Goal: Check status: Check status

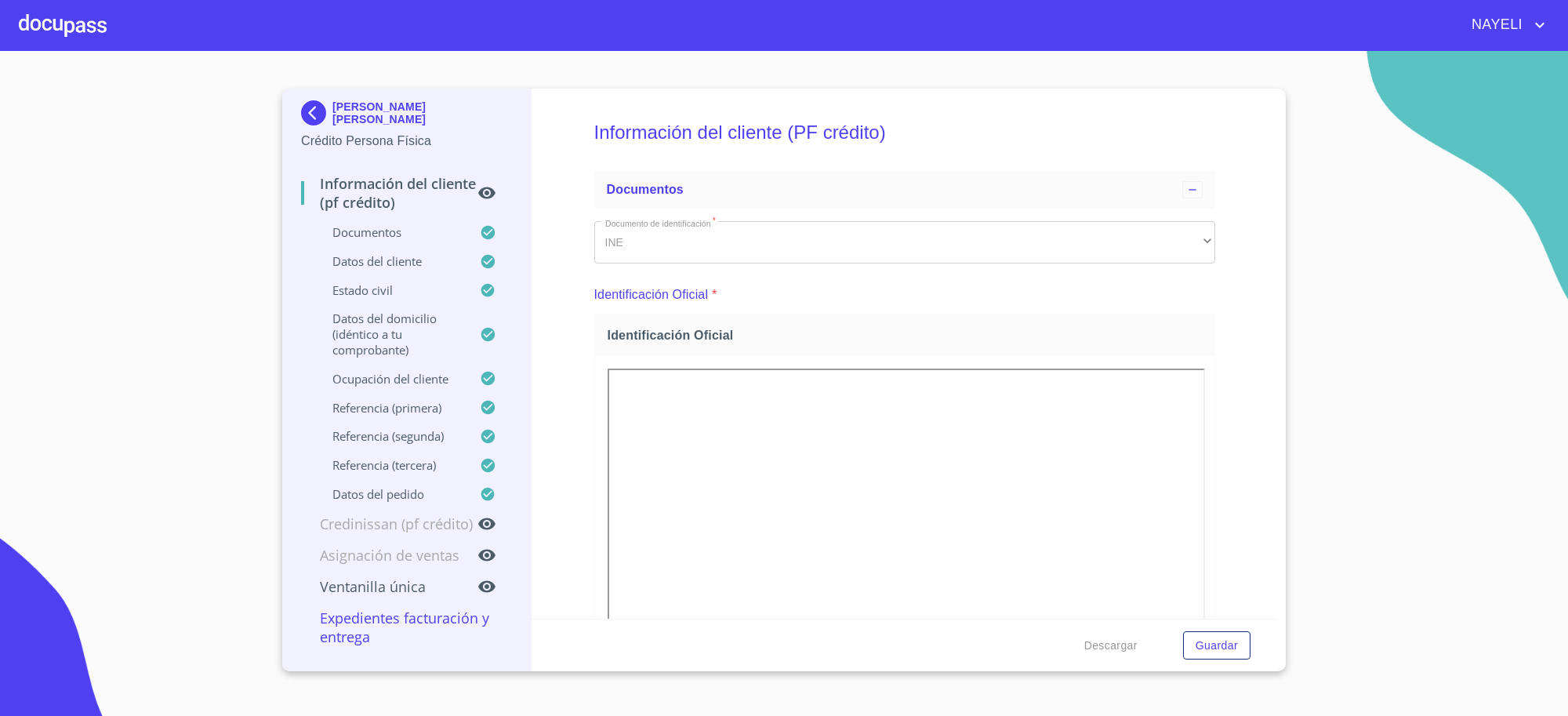
scroll to position [7124, 0]
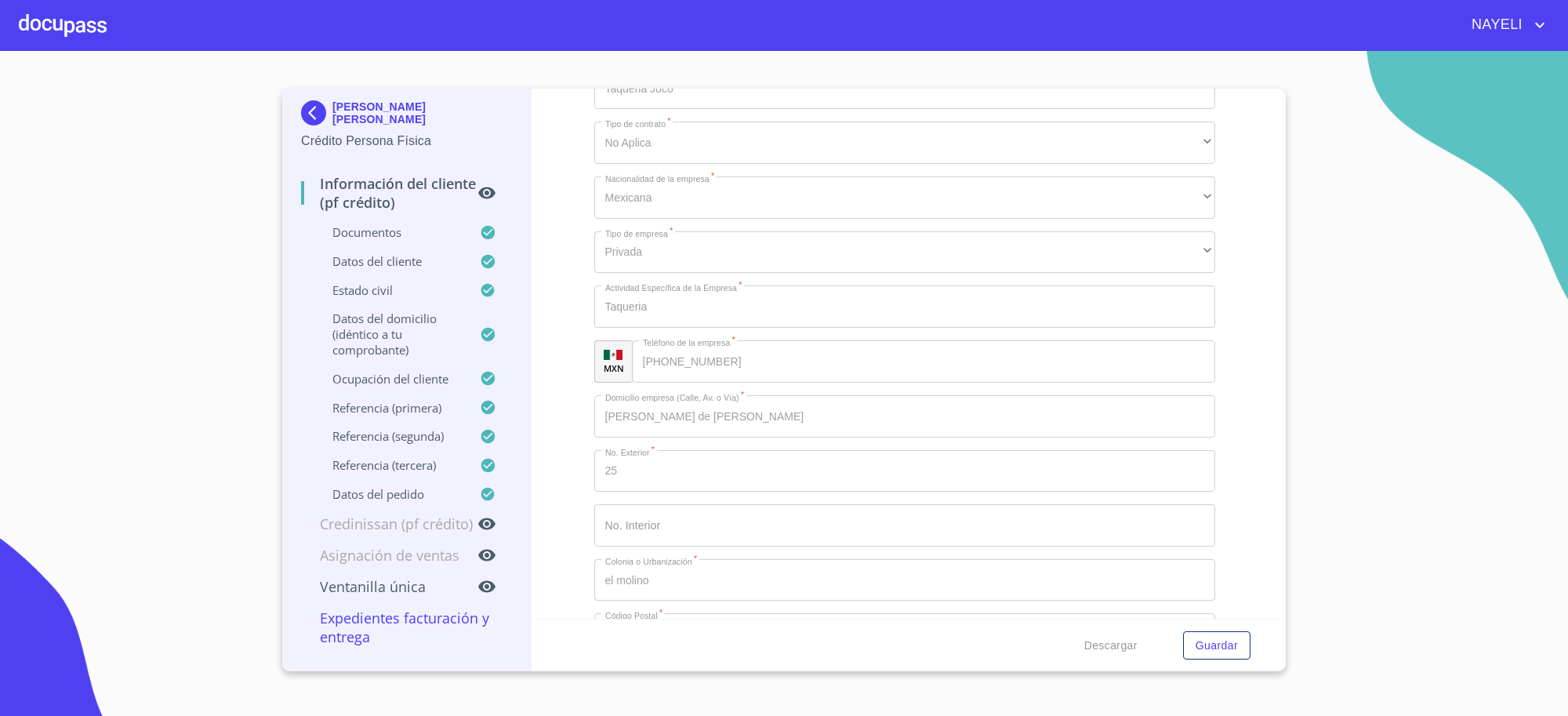
click at [439, 122] on div "ANA PAULA IBARRA FLORES" at bounding box center [407, 116] width 211 height 31
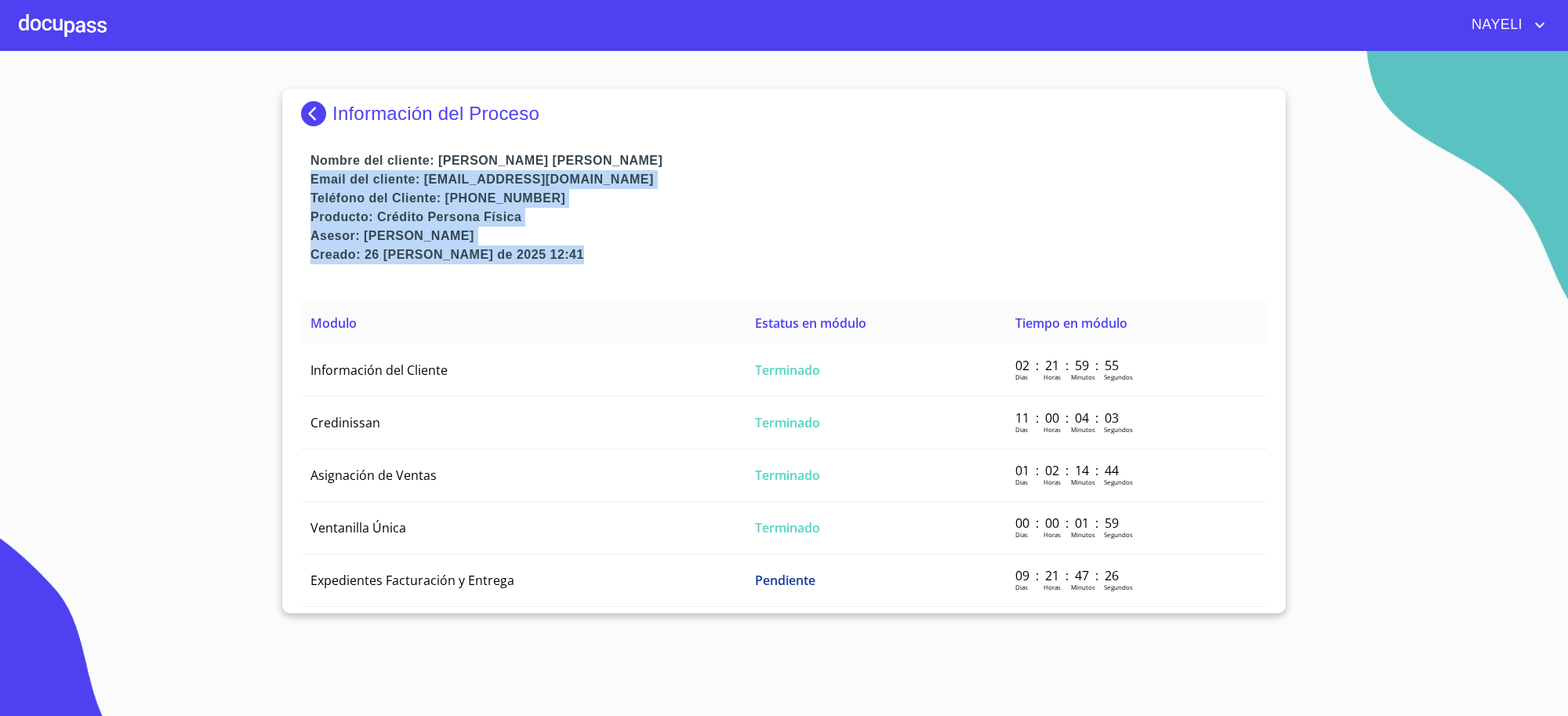
click at [322, 124] on img at bounding box center [316, 114] width 31 height 25
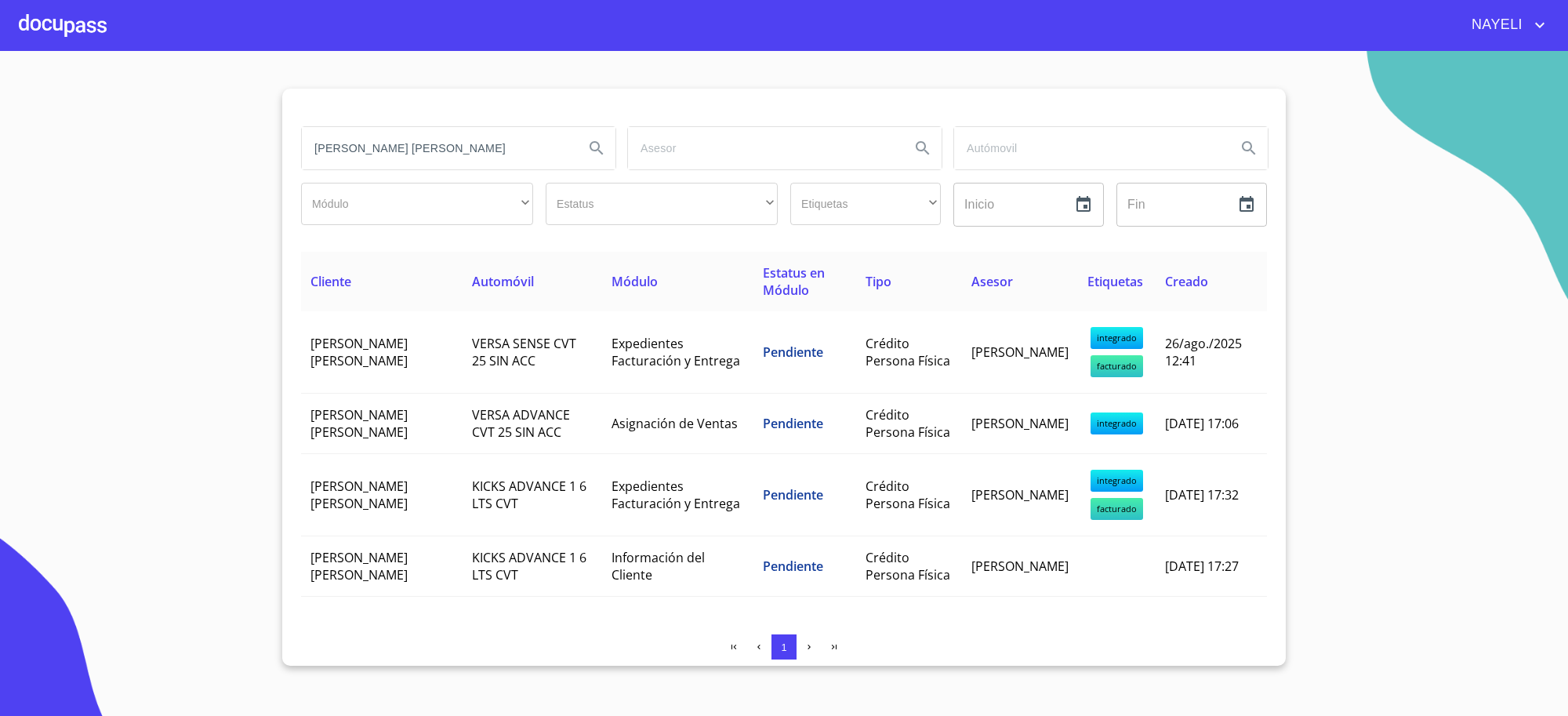
click at [363, 151] on input "ANA PAULA" at bounding box center [437, 148] width 270 height 42
type input "ana rosa"
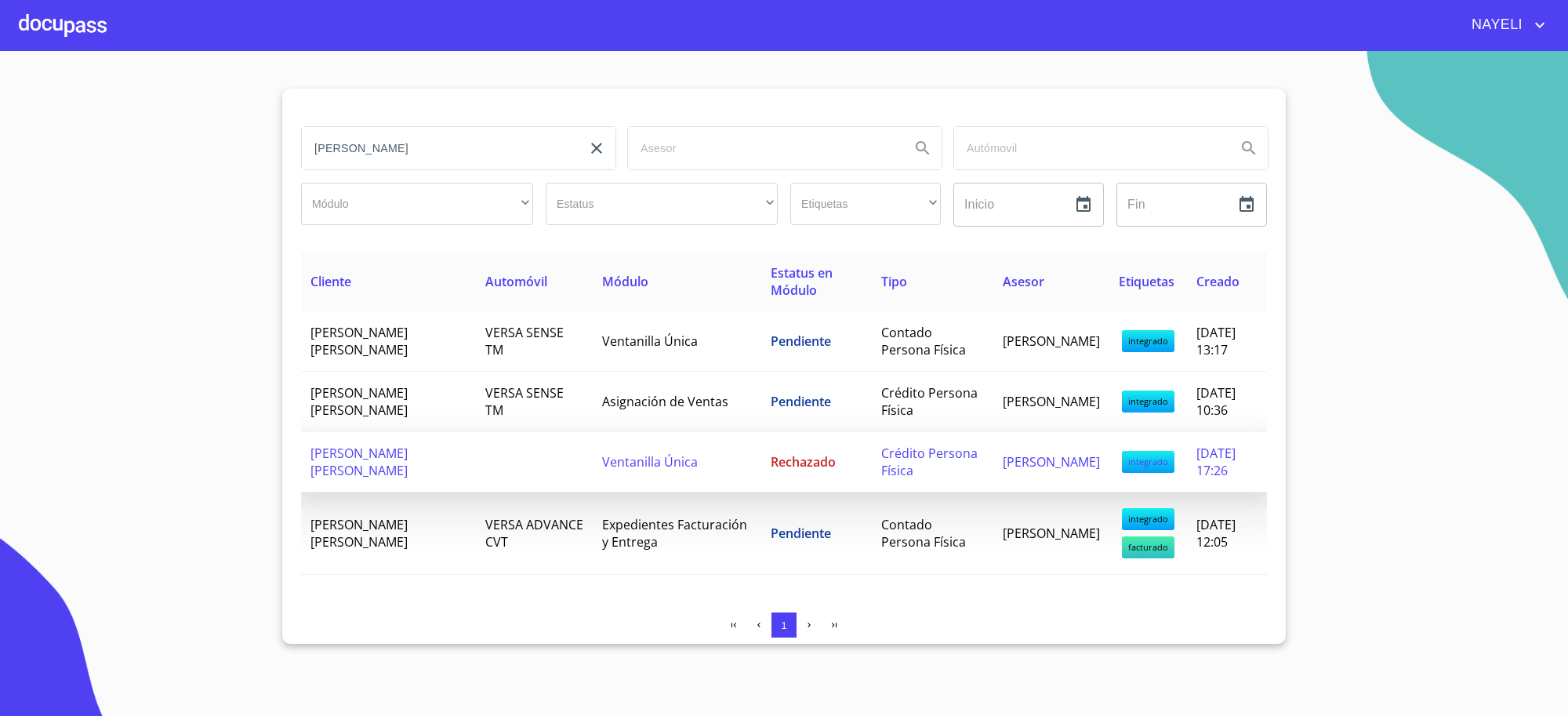
click at [476, 457] on td at bounding box center [534, 463] width 116 height 61
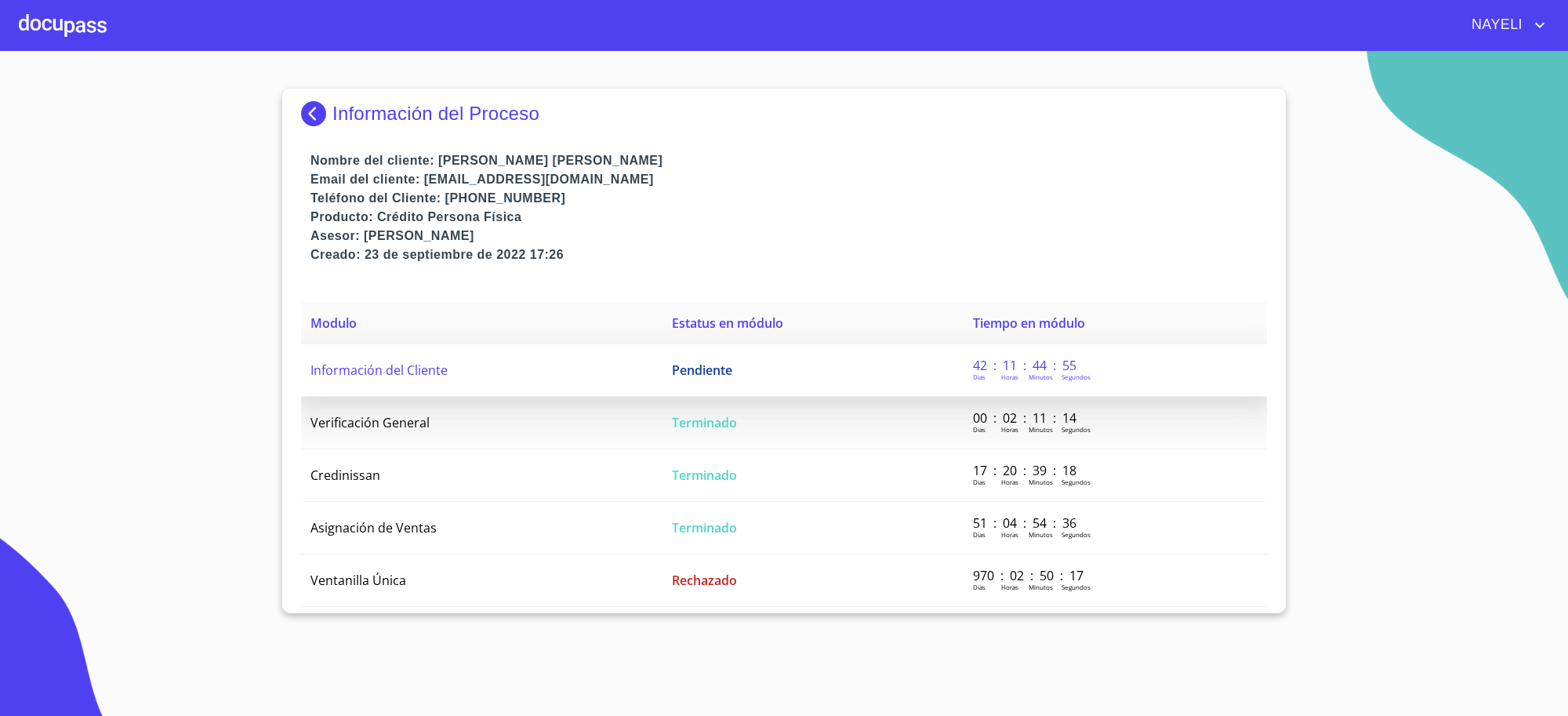
click at [600, 381] on td "Información del Cliente" at bounding box center [482, 371] width 361 height 52
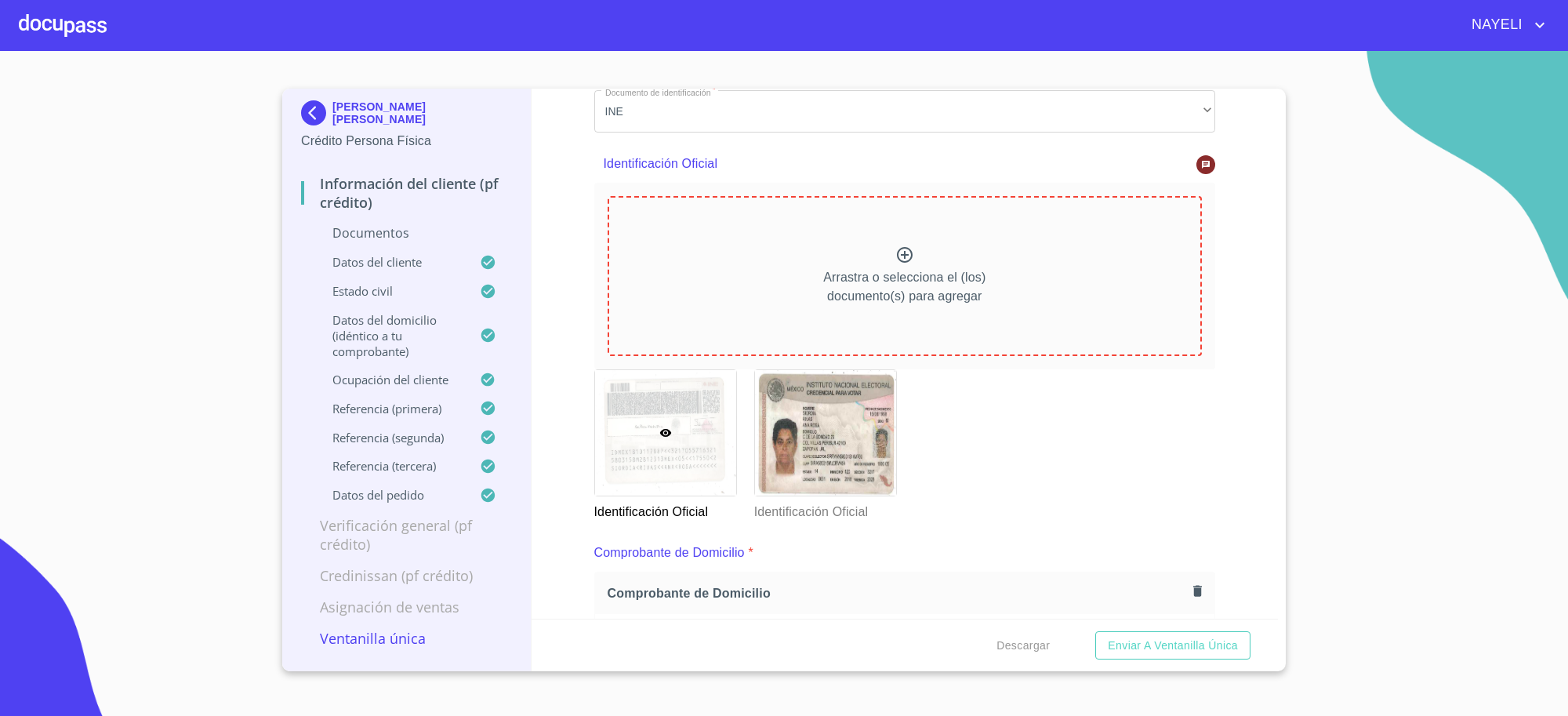
scroll to position [196, 0]
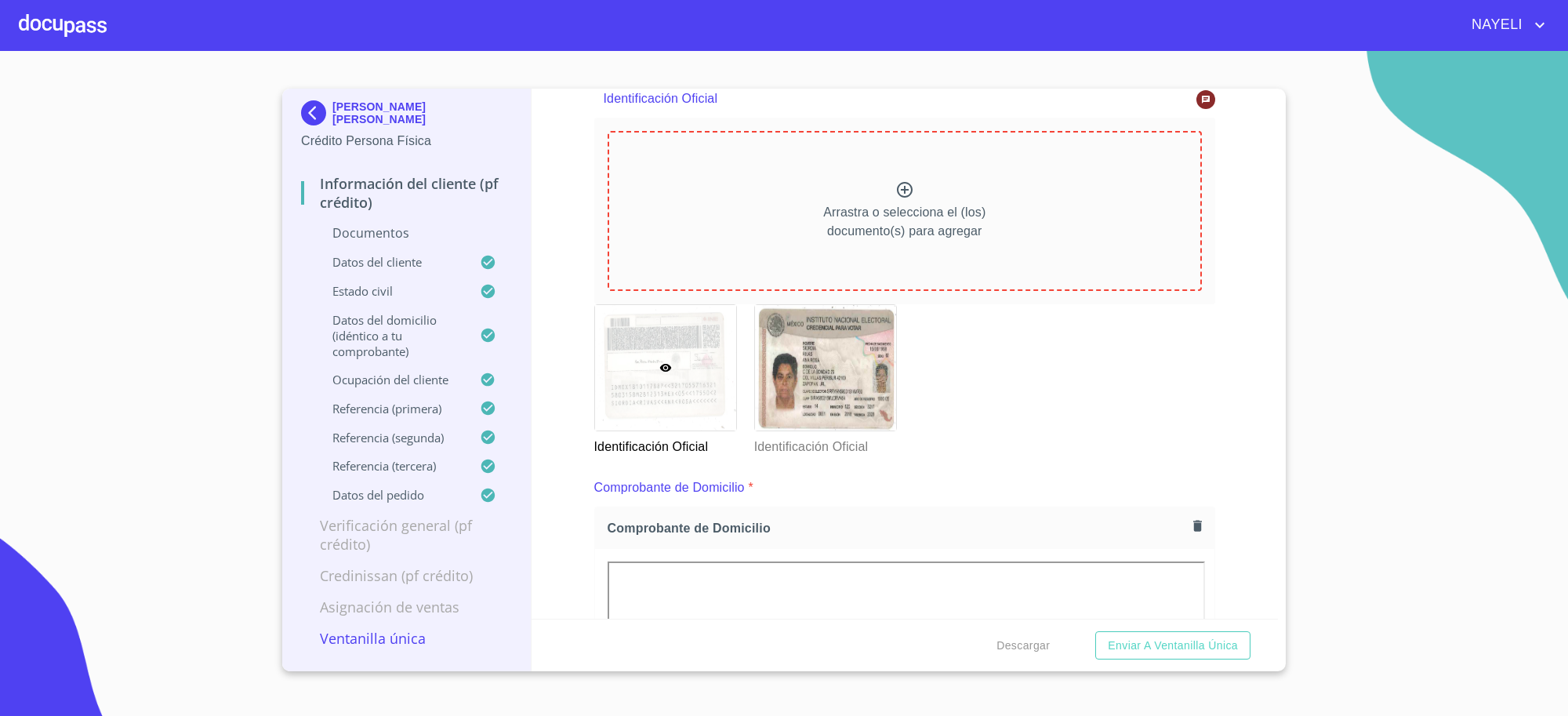
click at [311, 114] on img at bounding box center [316, 113] width 31 height 25
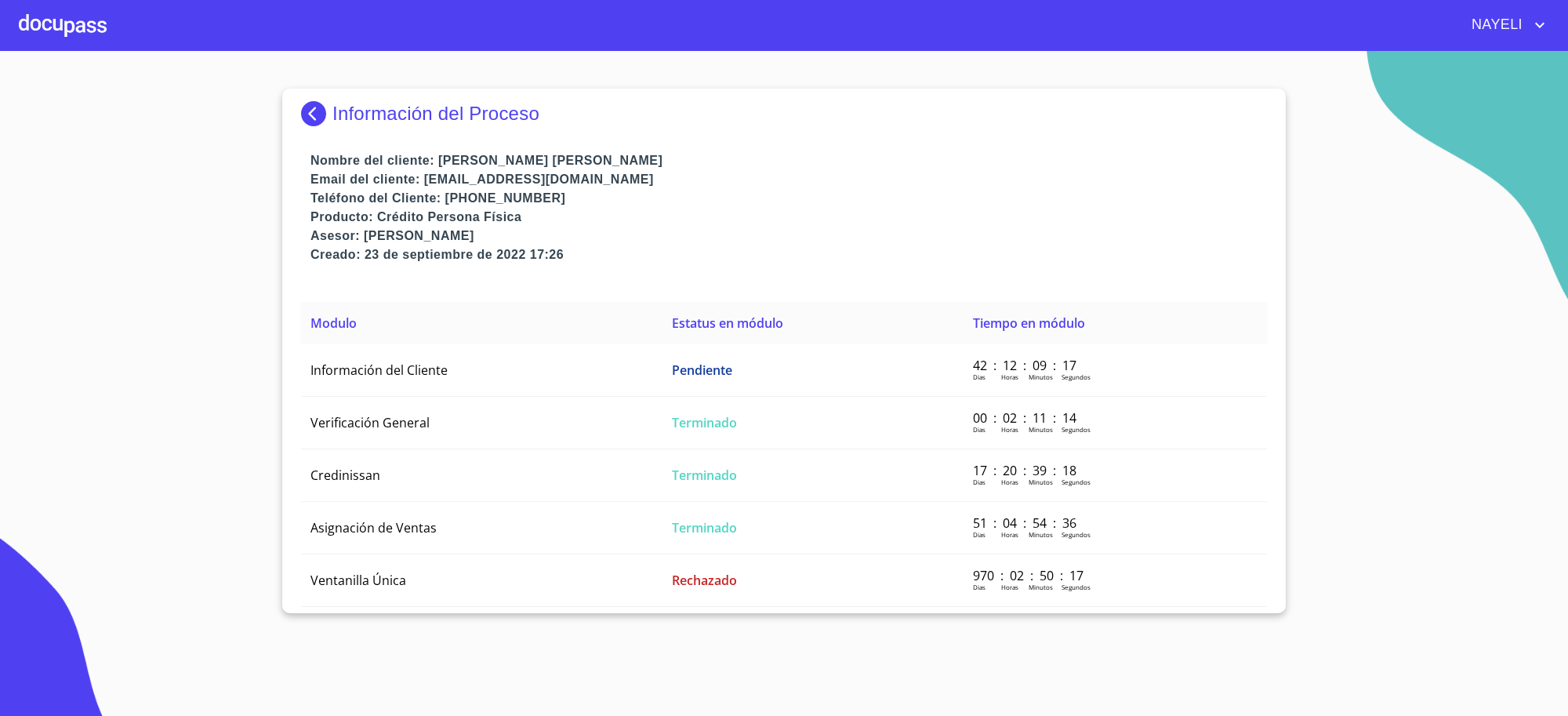
click at [353, 118] on p "Información del Proceso" at bounding box center [435, 114] width 207 height 22
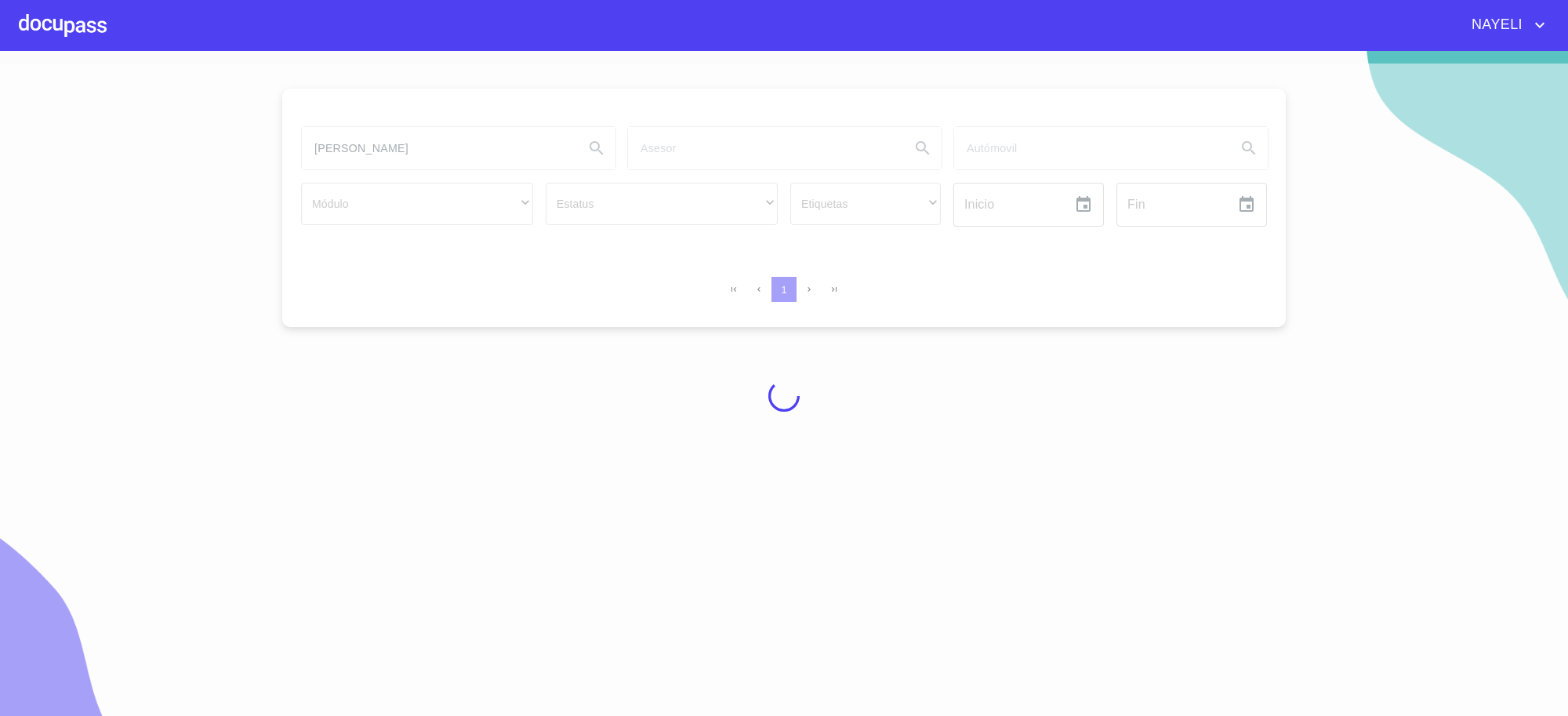
click at [363, 144] on div at bounding box center [784, 396] width 1568 height 665
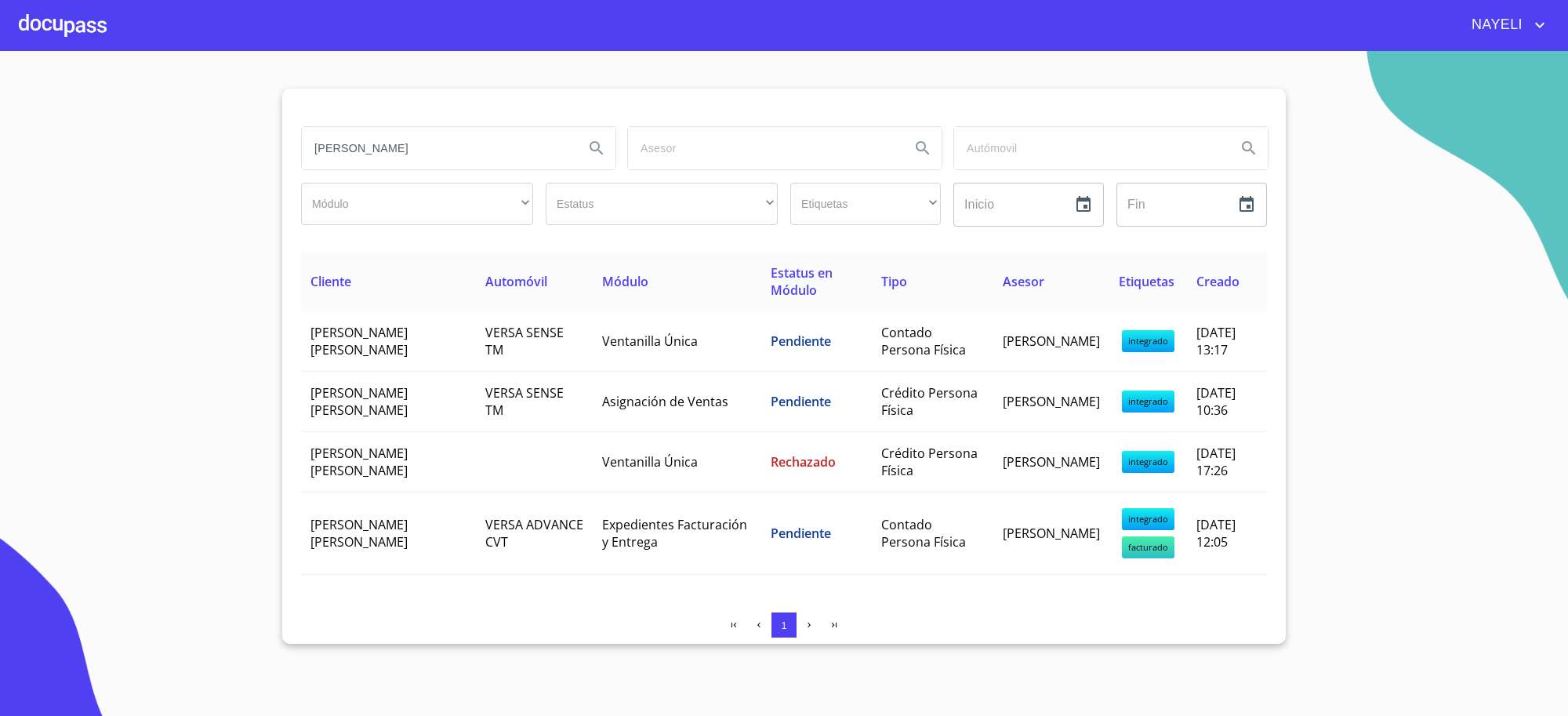
click at [363, 144] on input "ana rosa" at bounding box center [437, 148] width 270 height 42
type input "element"
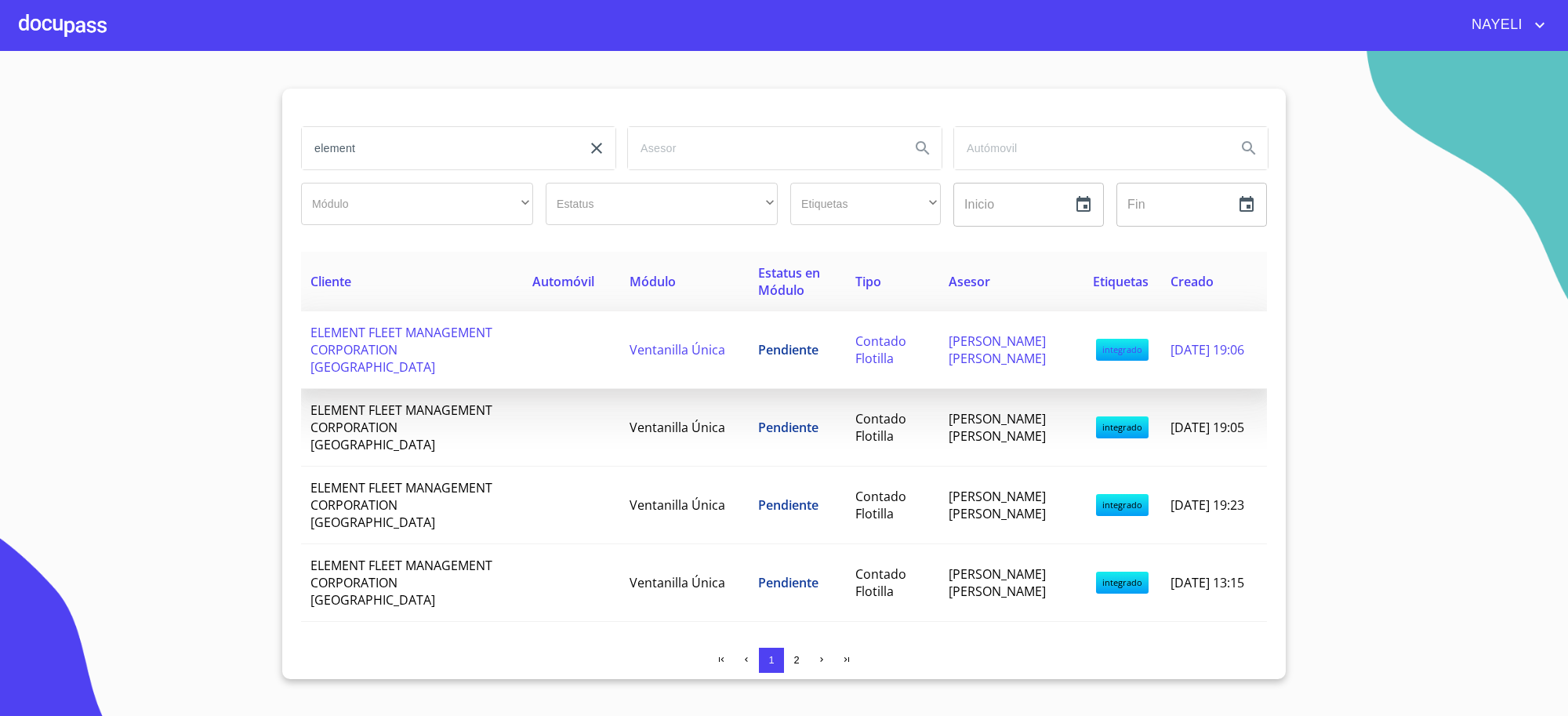
click at [722, 373] on td "Ventanilla Única" at bounding box center [684, 350] width 128 height 78
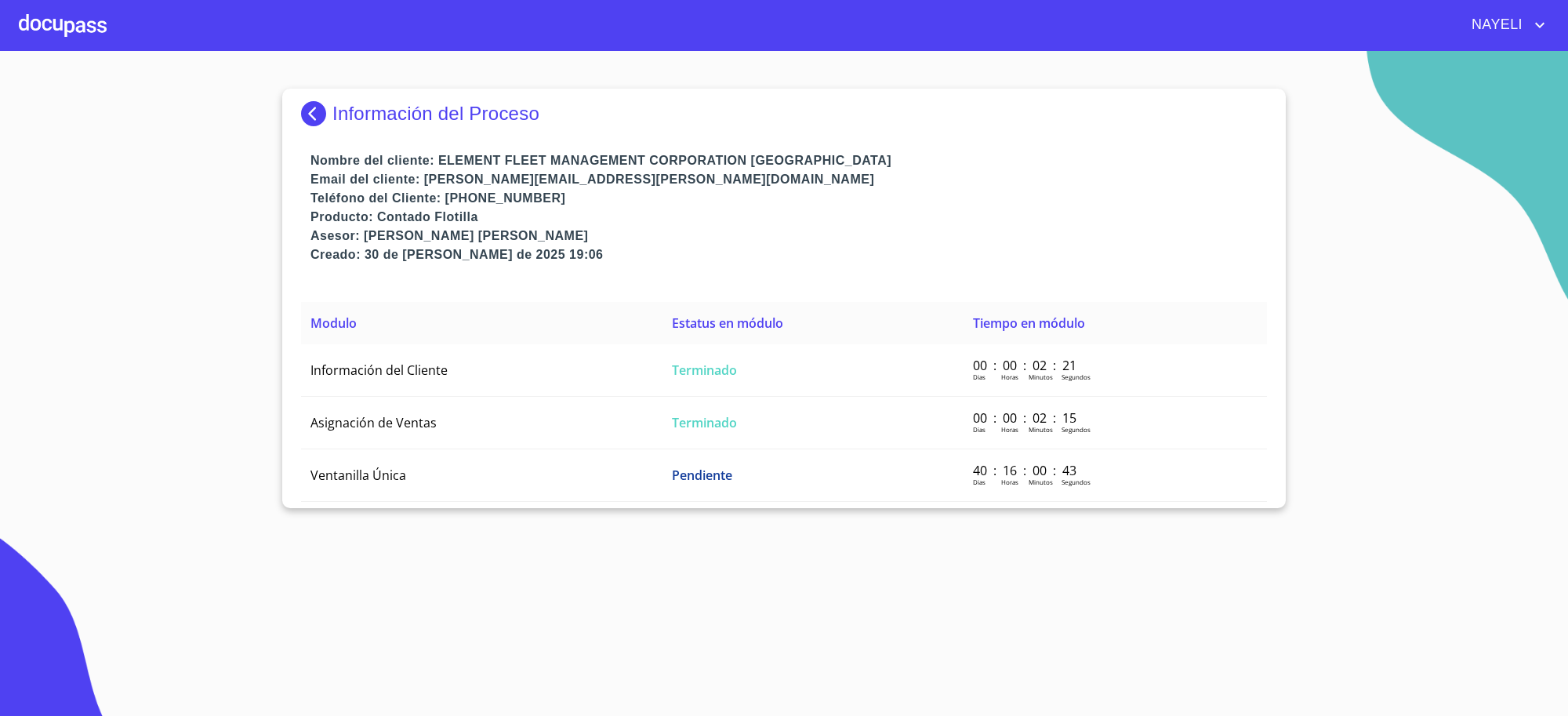
click at [722, 373] on span "Terminado" at bounding box center [704, 370] width 65 height 17
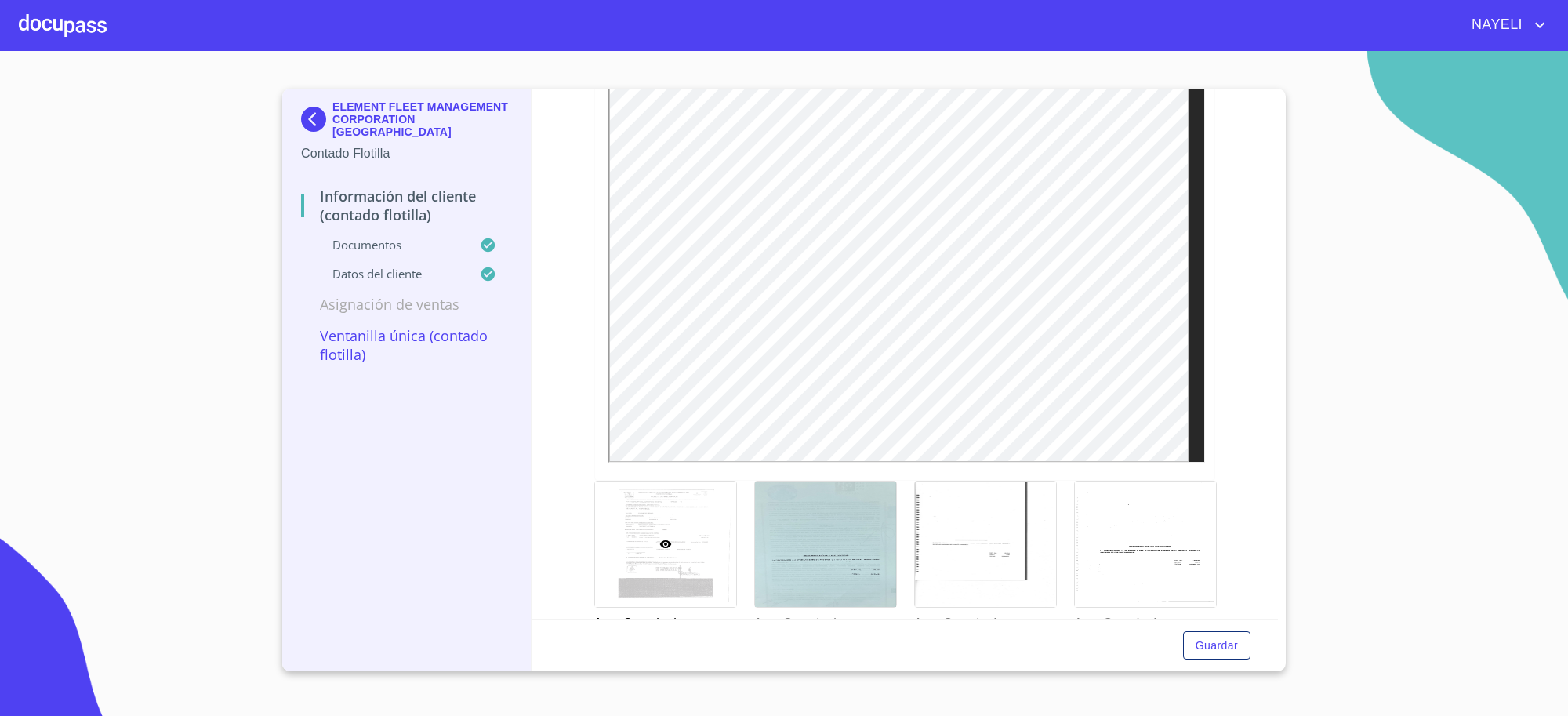
scroll to position [2810, 0]
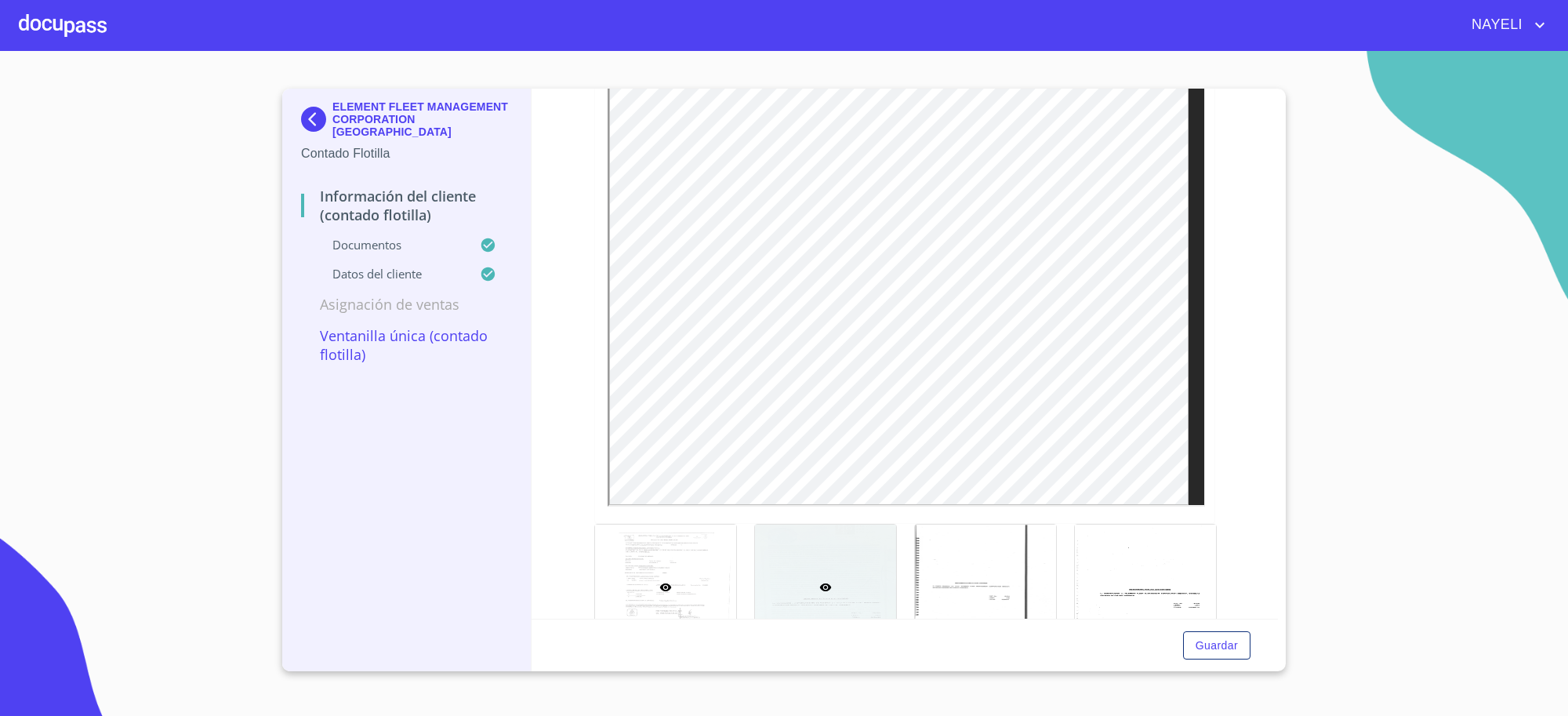
click at [825, 585] on div at bounding box center [825, 587] width 141 height 126
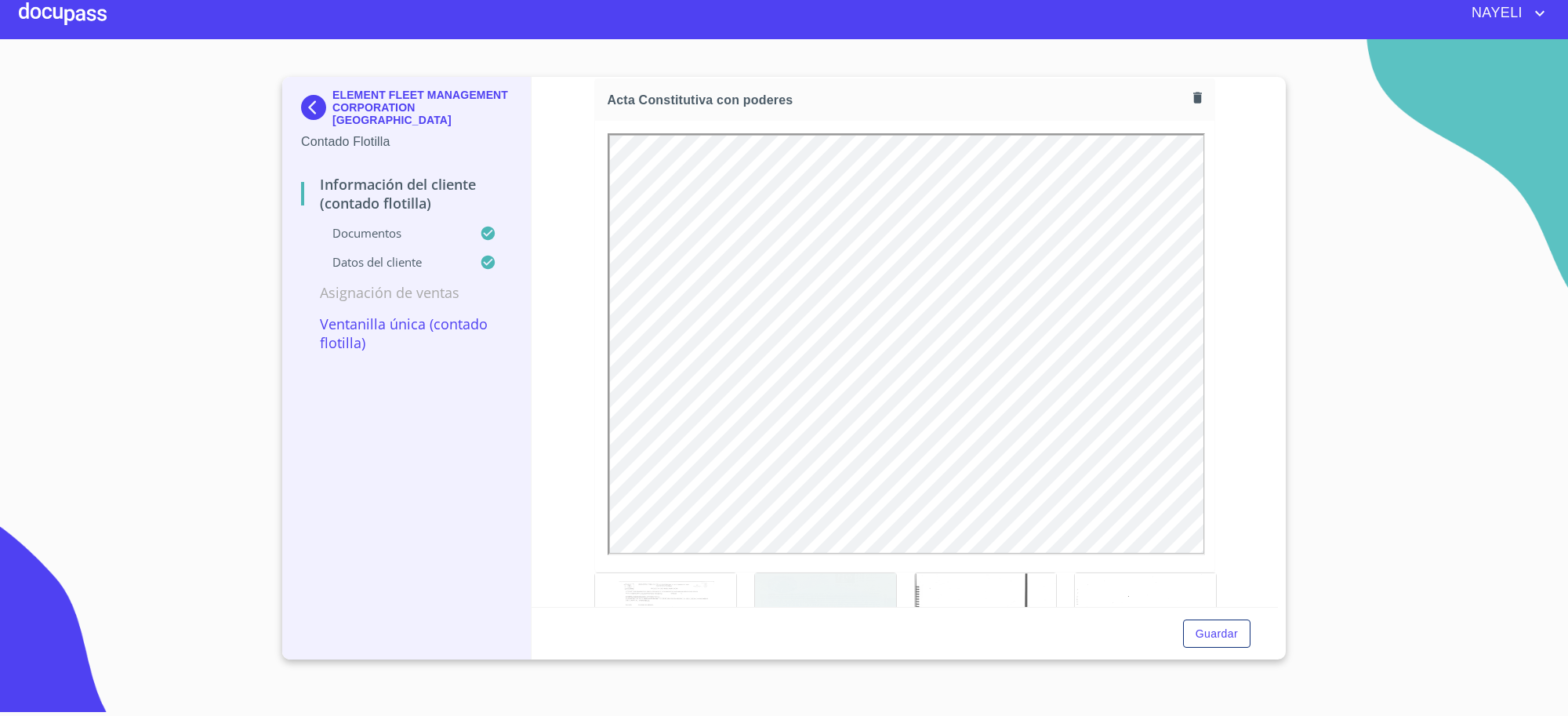
scroll to position [0, 0]
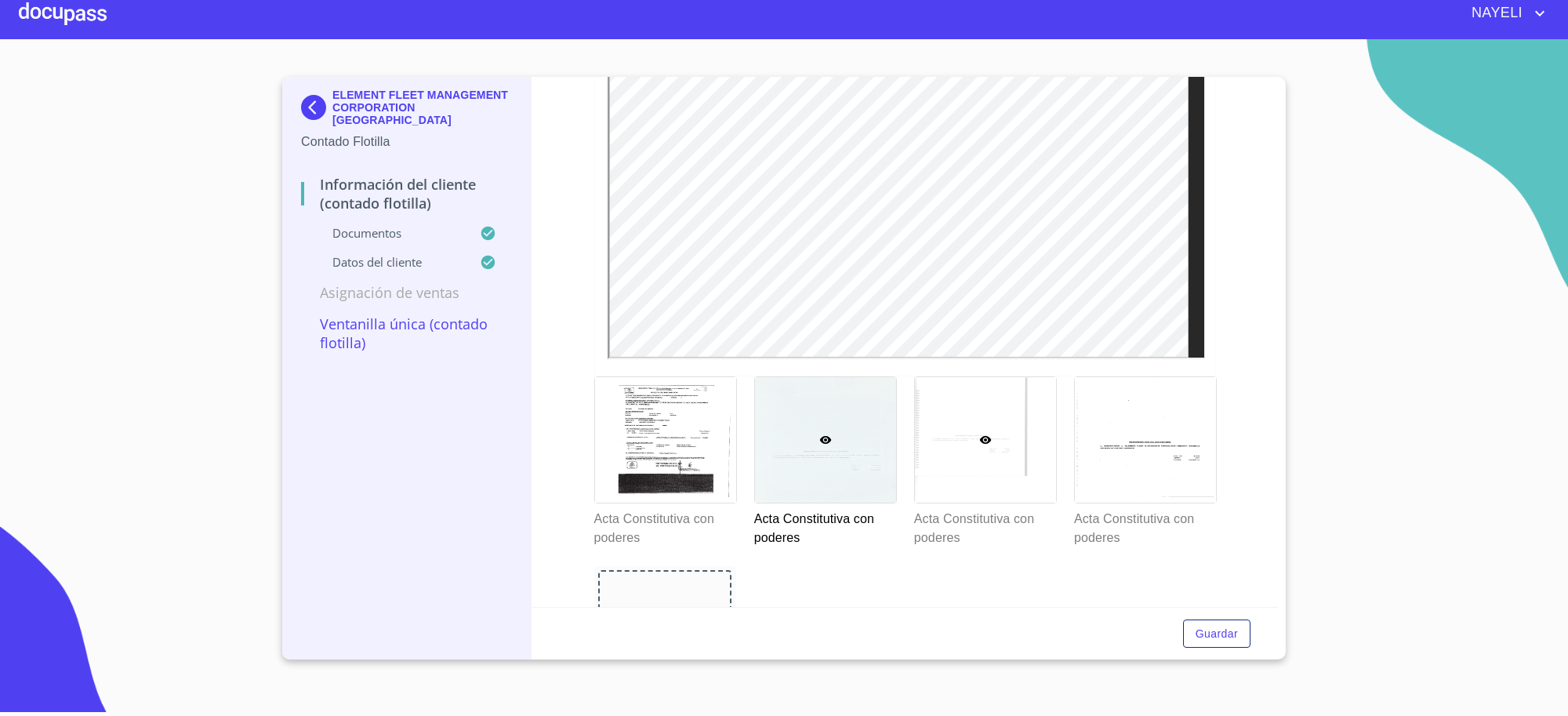
click at [973, 456] on div at bounding box center [985, 440] width 141 height 126
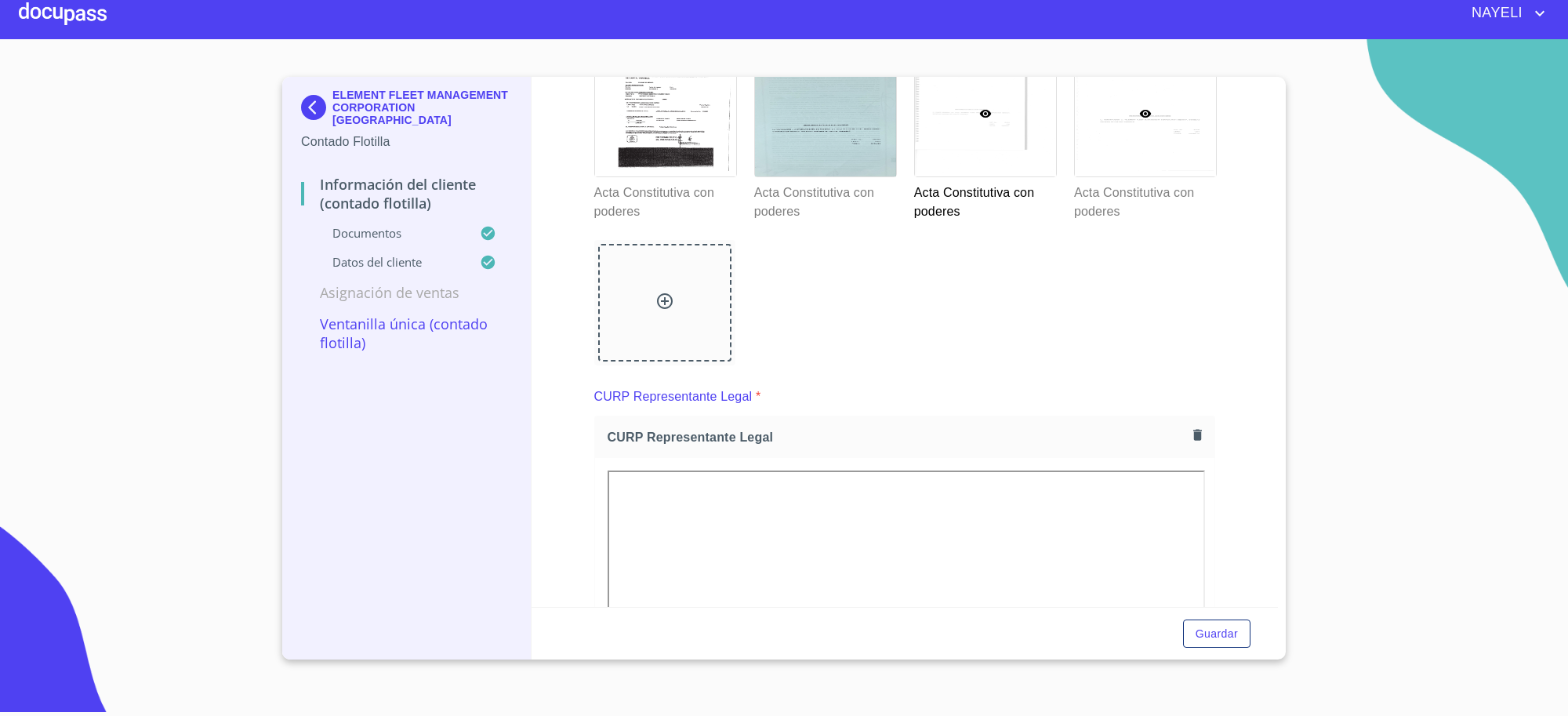
click at [1150, 174] on div at bounding box center [1144, 113] width 141 height 126
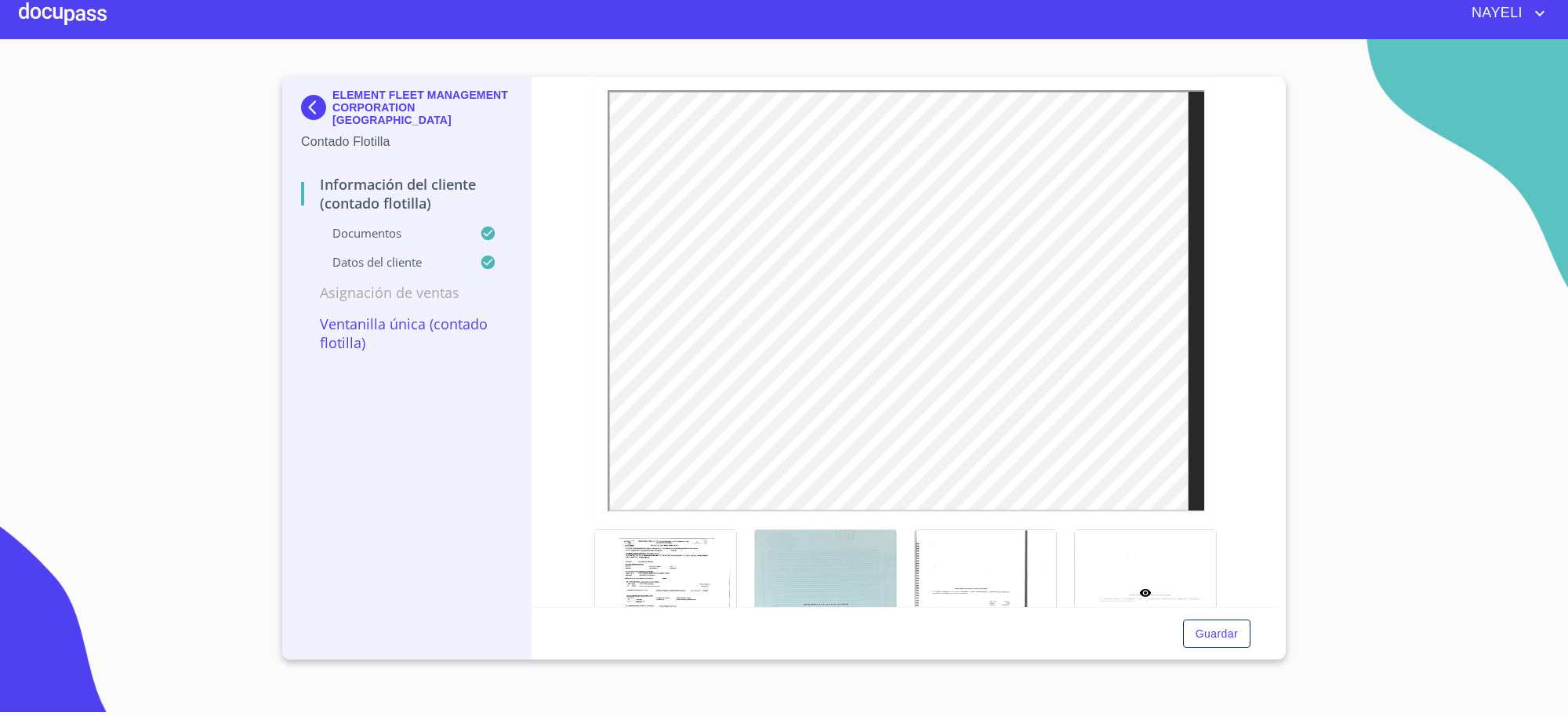
scroll to position [2815, 0]
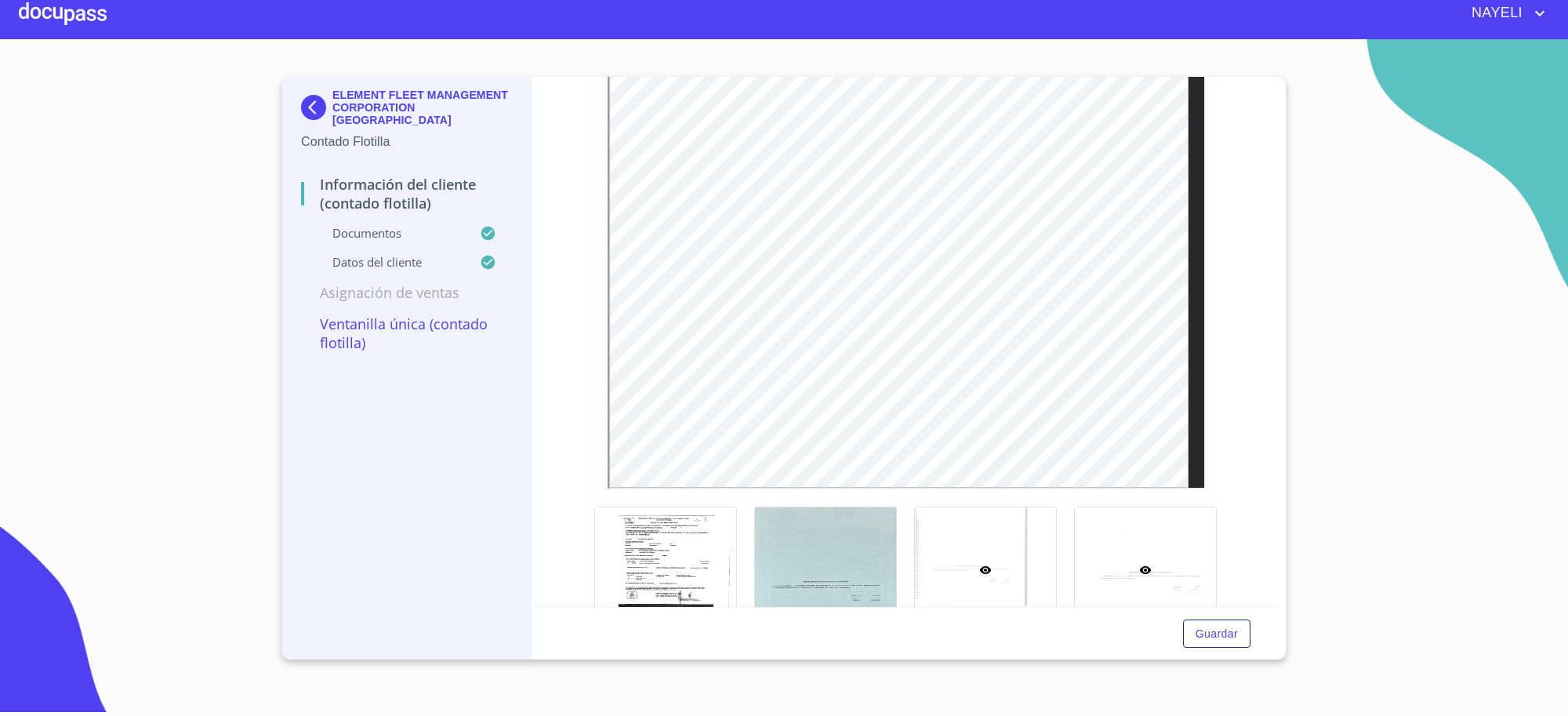
click at [965, 583] on div at bounding box center [985, 570] width 141 height 126
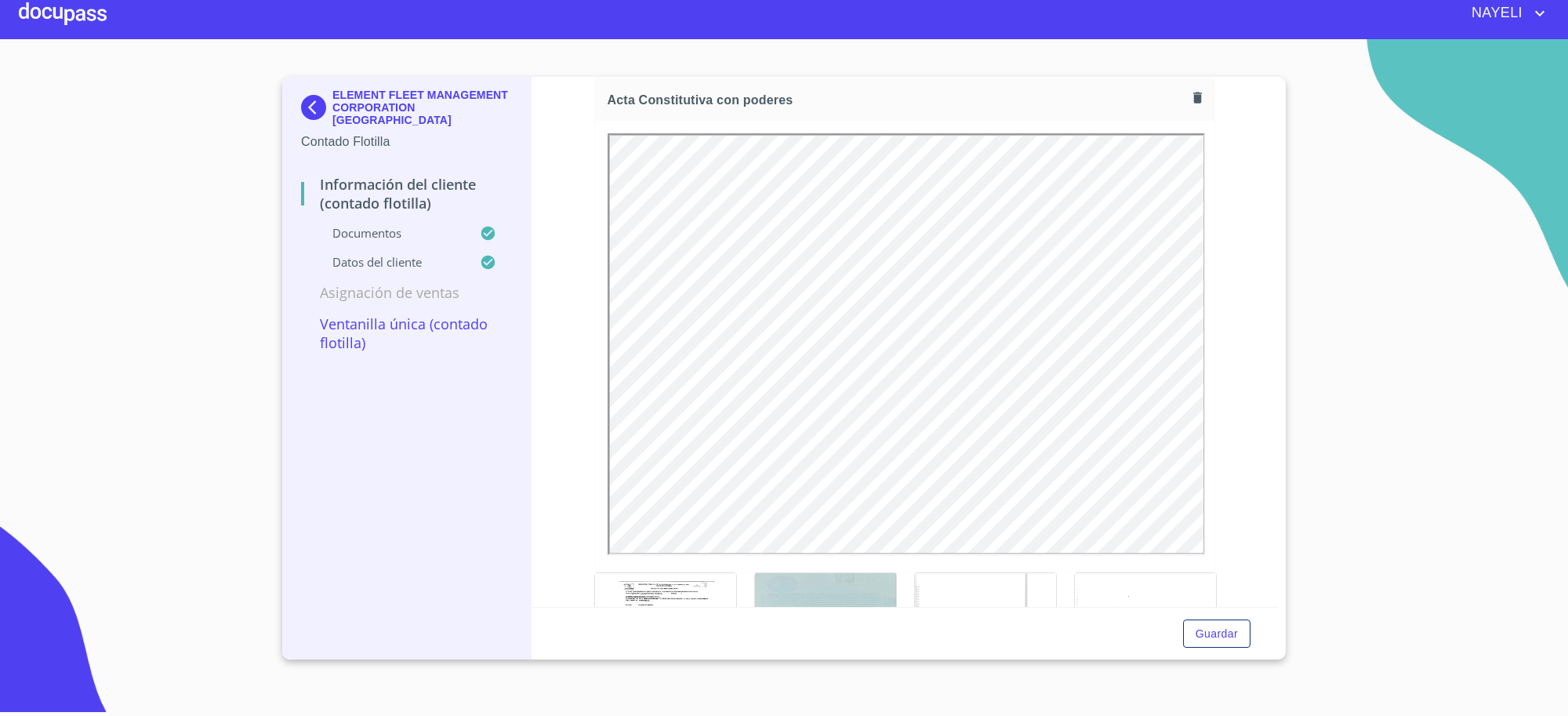
scroll to position [0, 0]
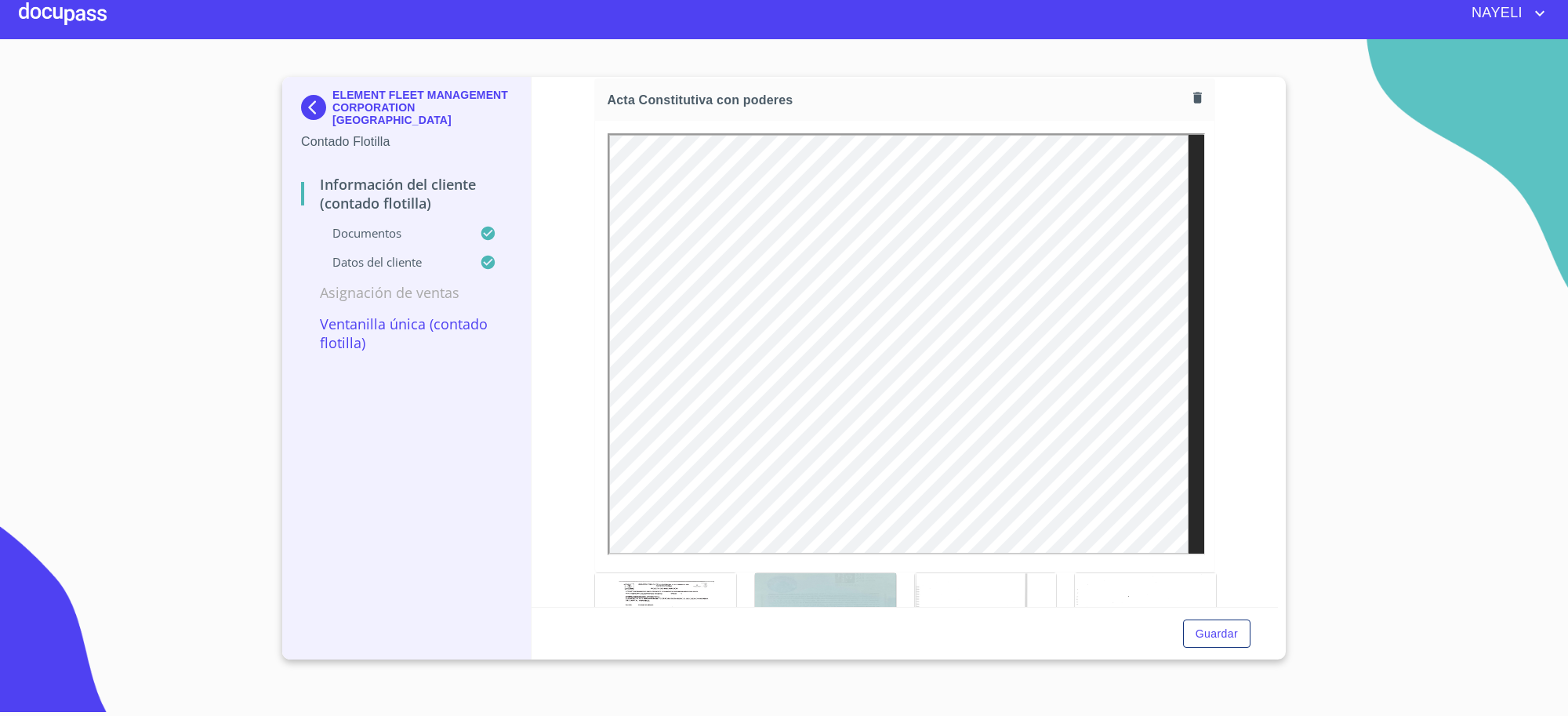
click at [361, 99] on p "ELEMENT FLEET MANAGEMENT CORPORATION [GEOGRAPHIC_DATA]" at bounding box center [422, 107] width 180 height 38
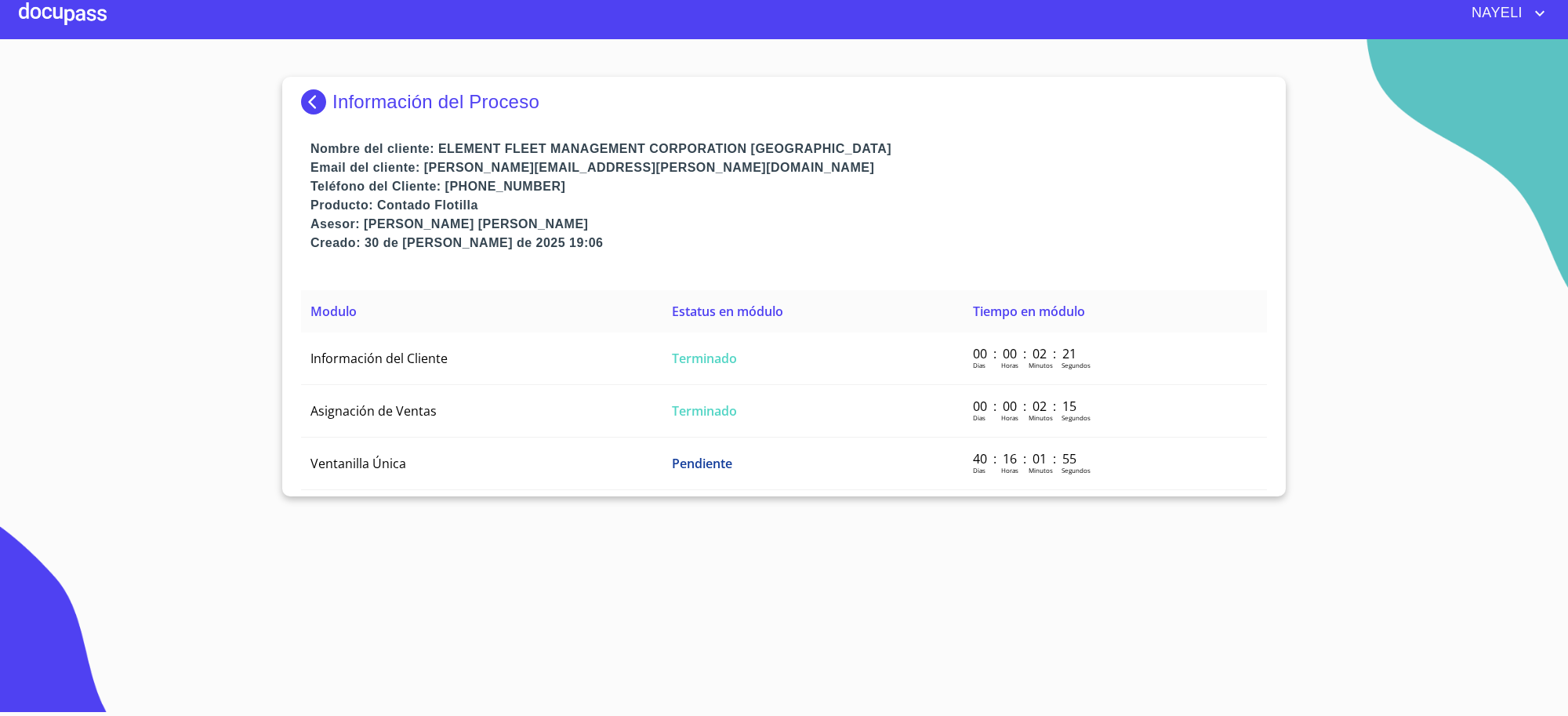
click at [361, 99] on p "Información del Proceso" at bounding box center [435, 102] width 207 height 22
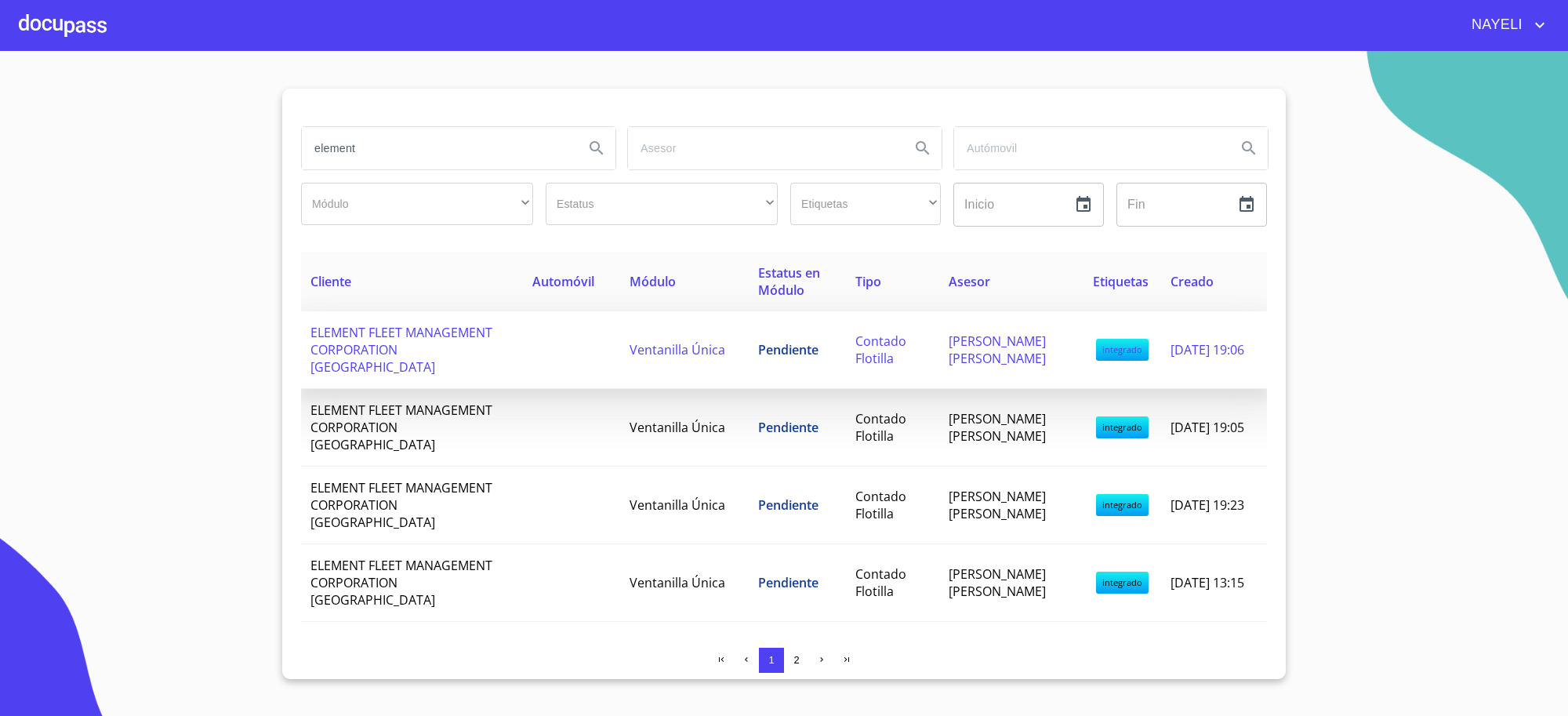
click at [722, 334] on td "Ventanilla Única" at bounding box center [684, 350] width 128 height 78
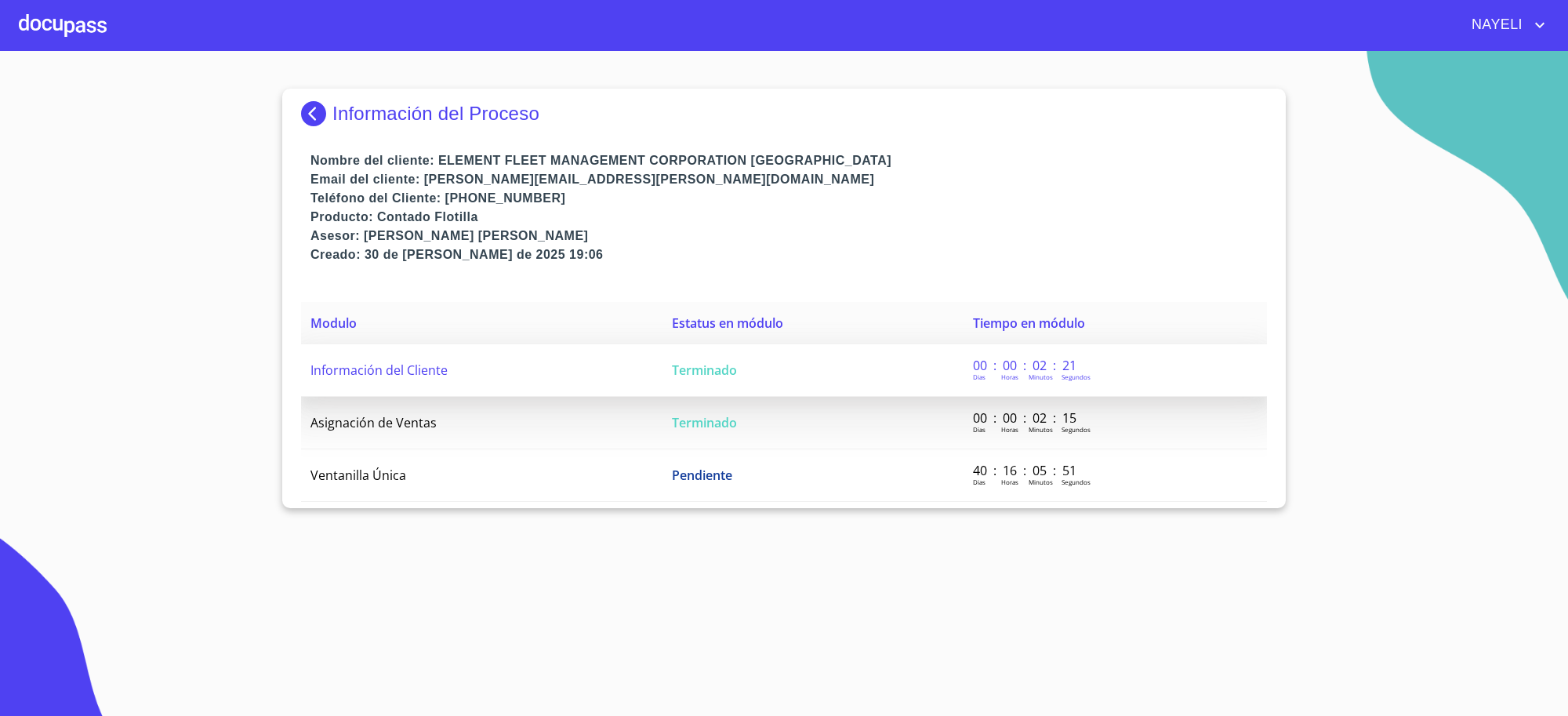
click at [956, 359] on td "Terminado" at bounding box center [813, 371] width 301 height 52
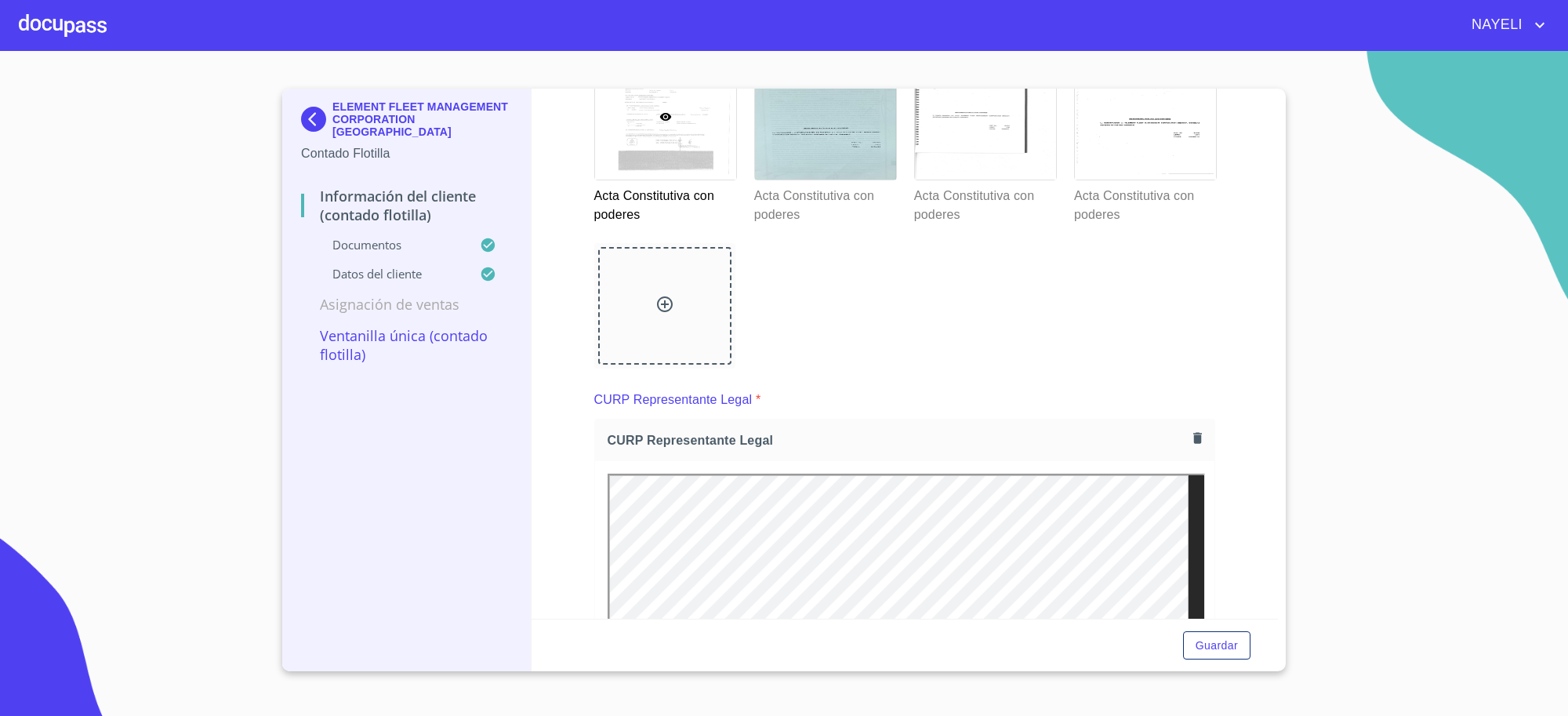
scroll to position [3288, 0]
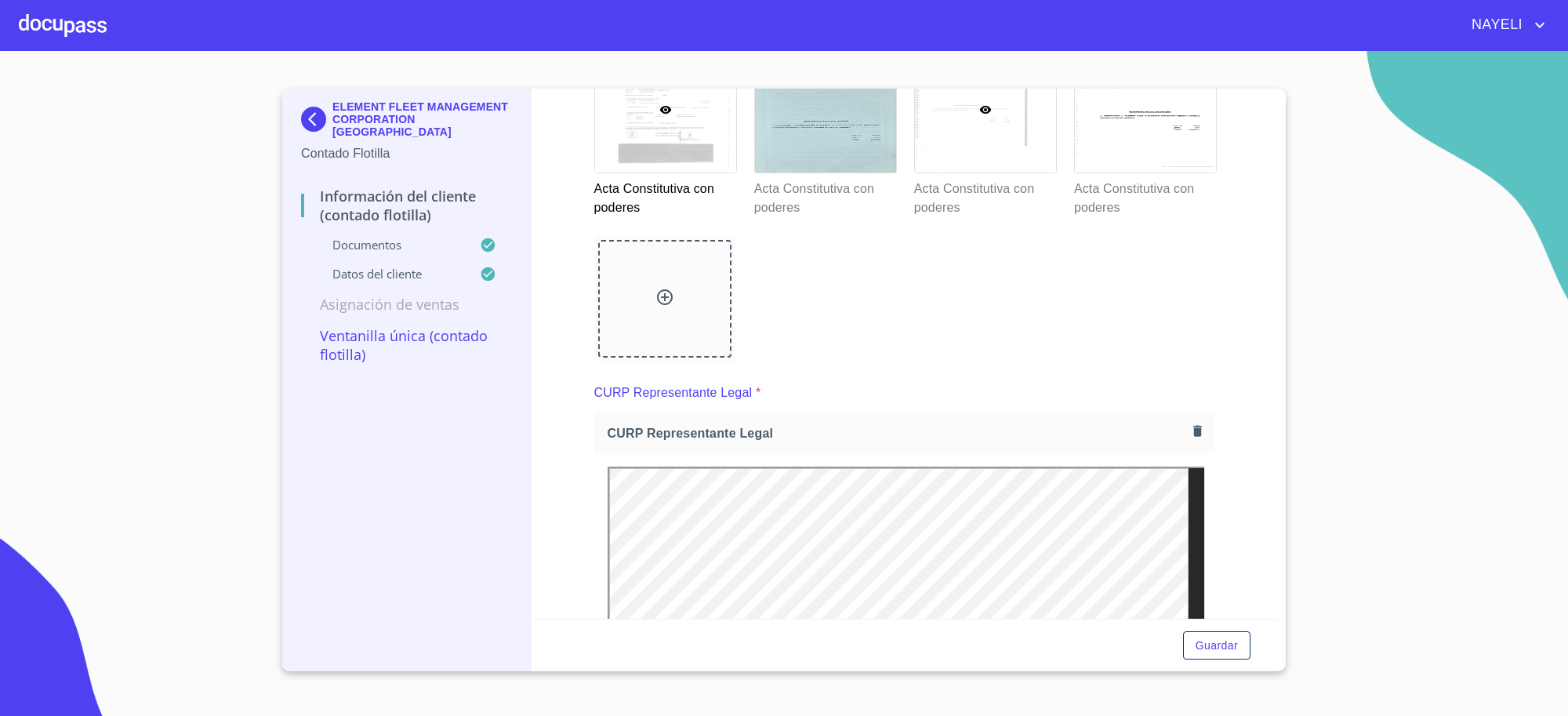
click at [987, 149] on div at bounding box center [985, 110] width 141 height 126
